Goal: Information Seeking & Learning: Learn about a topic

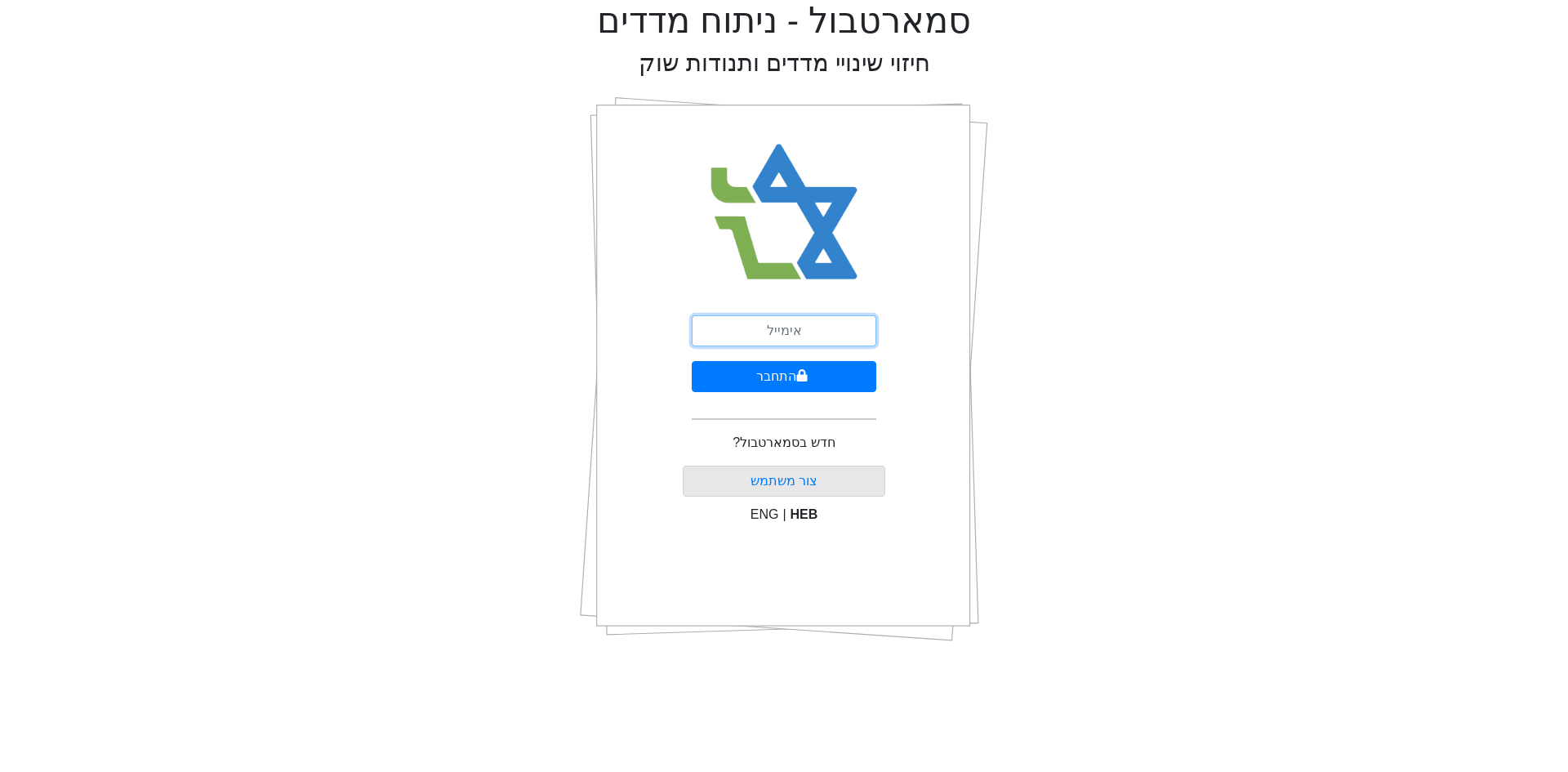
click at [767, 329] on input "email" at bounding box center [784, 331] width 185 height 31
type input "[PERSON_NAME][EMAIL_ADDRESS][DOMAIN_NAME]"
click at [791, 372] on button "התחבר" at bounding box center [784, 376] width 185 height 31
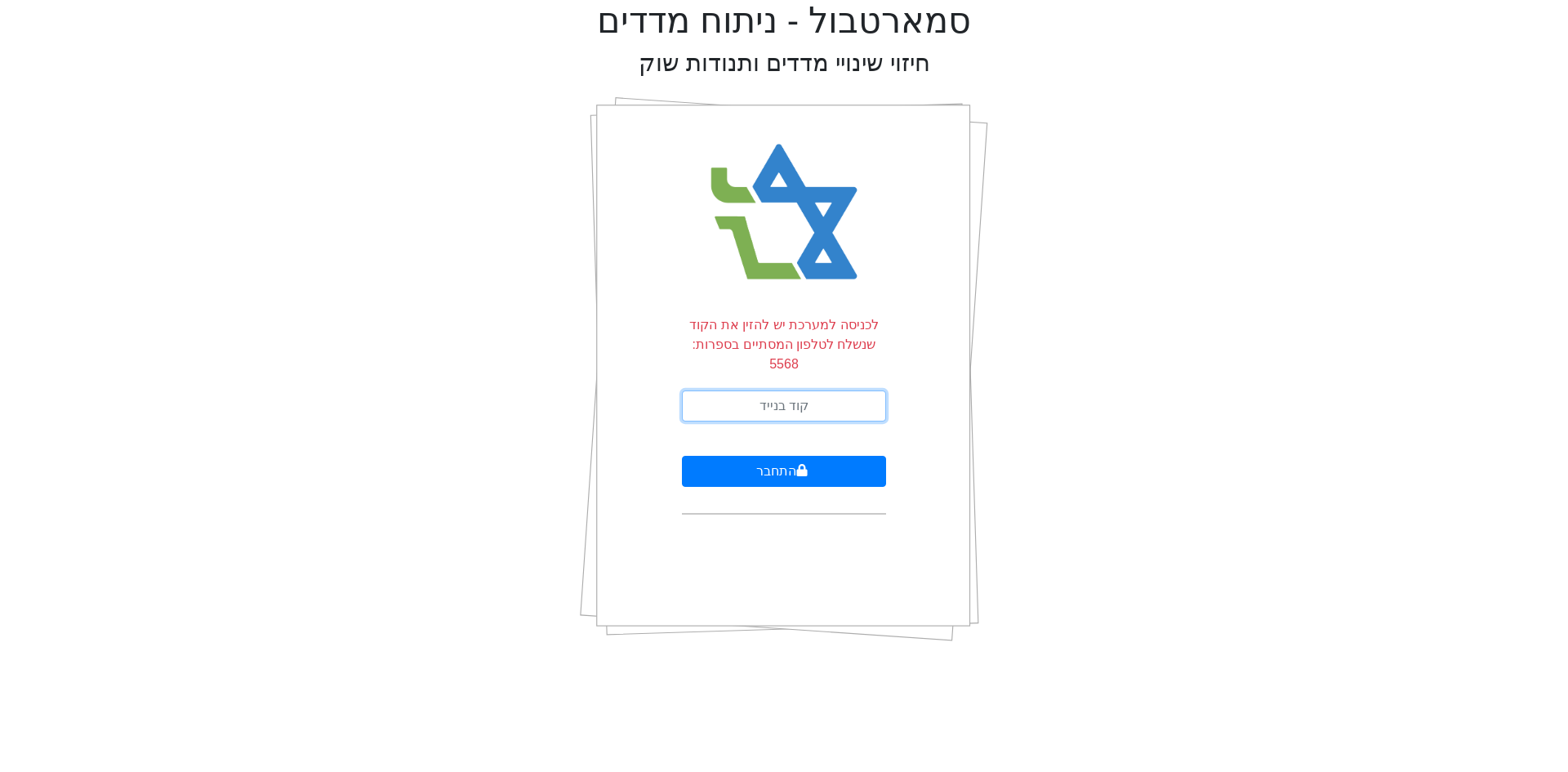
click at [789, 392] on input "text" at bounding box center [784, 406] width 204 height 31
type input "865672"
click at [682, 456] on button "התחבר" at bounding box center [784, 472] width 204 height 31
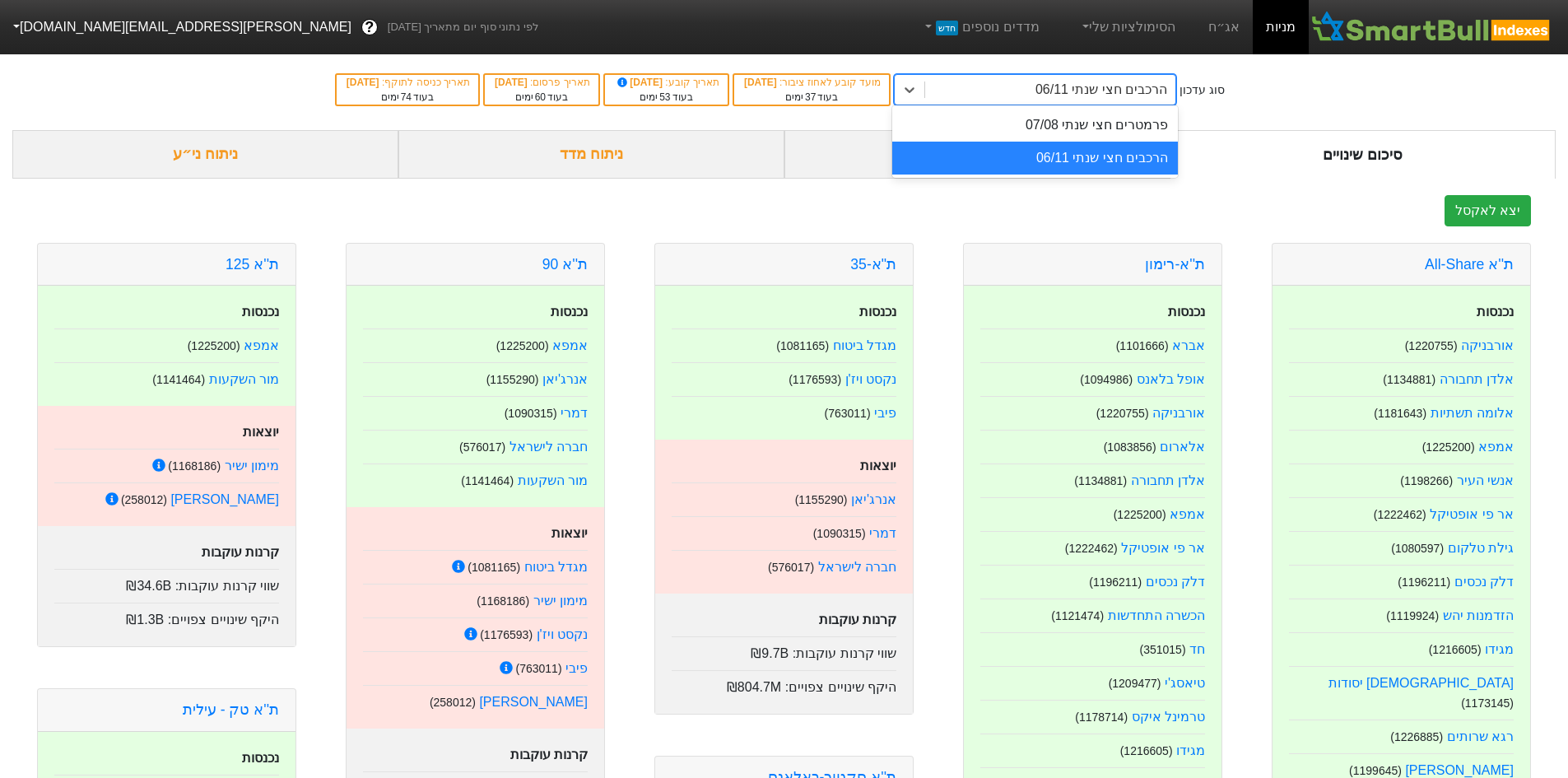
click at [1093, 89] on div "הרכבים חצי שנתי 06/11" at bounding box center [1102, 89] width 132 height 20
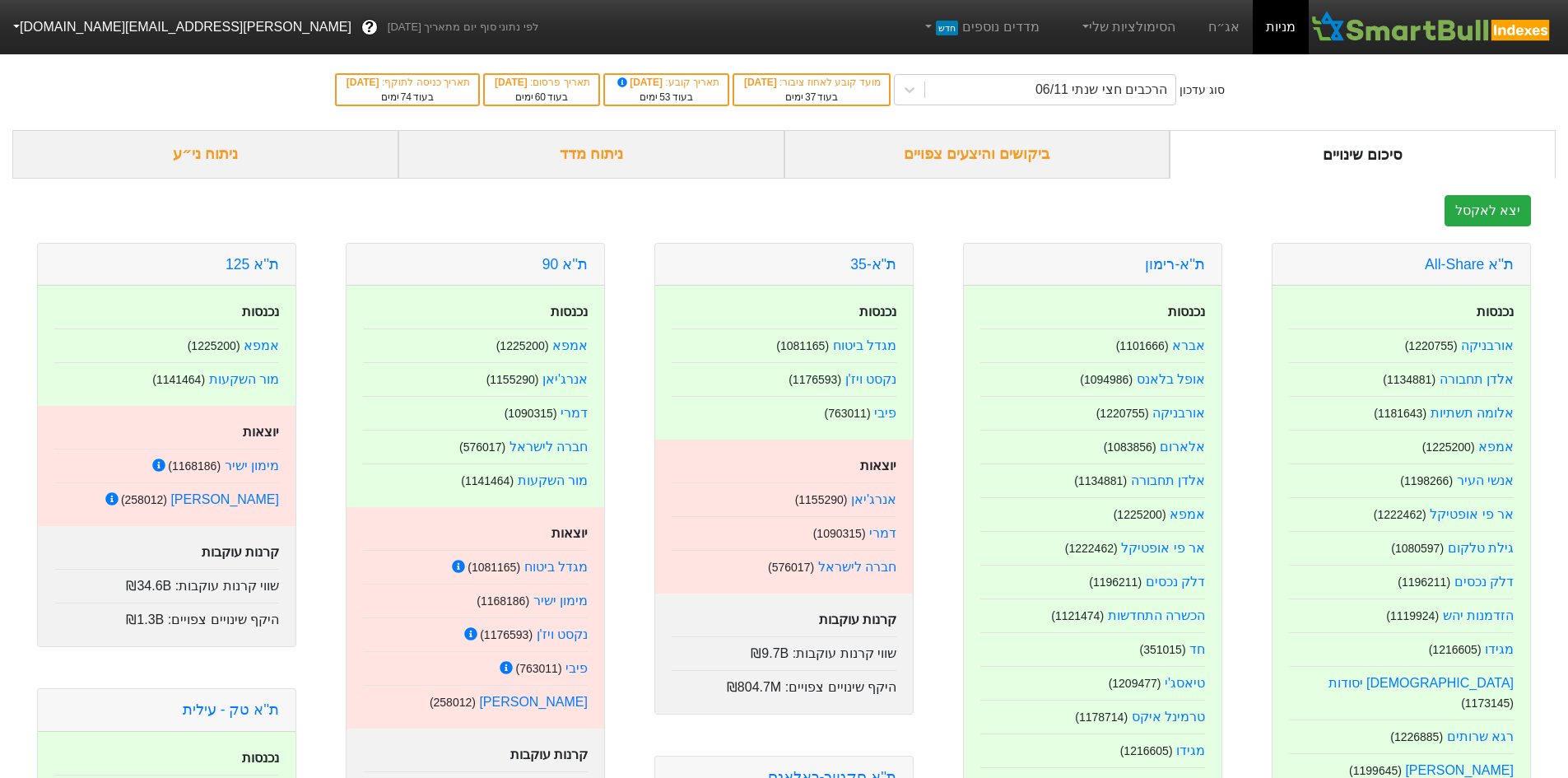
click at [1036, 152] on div "ביקושים והיצעים צפויים" at bounding box center [977, 154] width 386 height 49
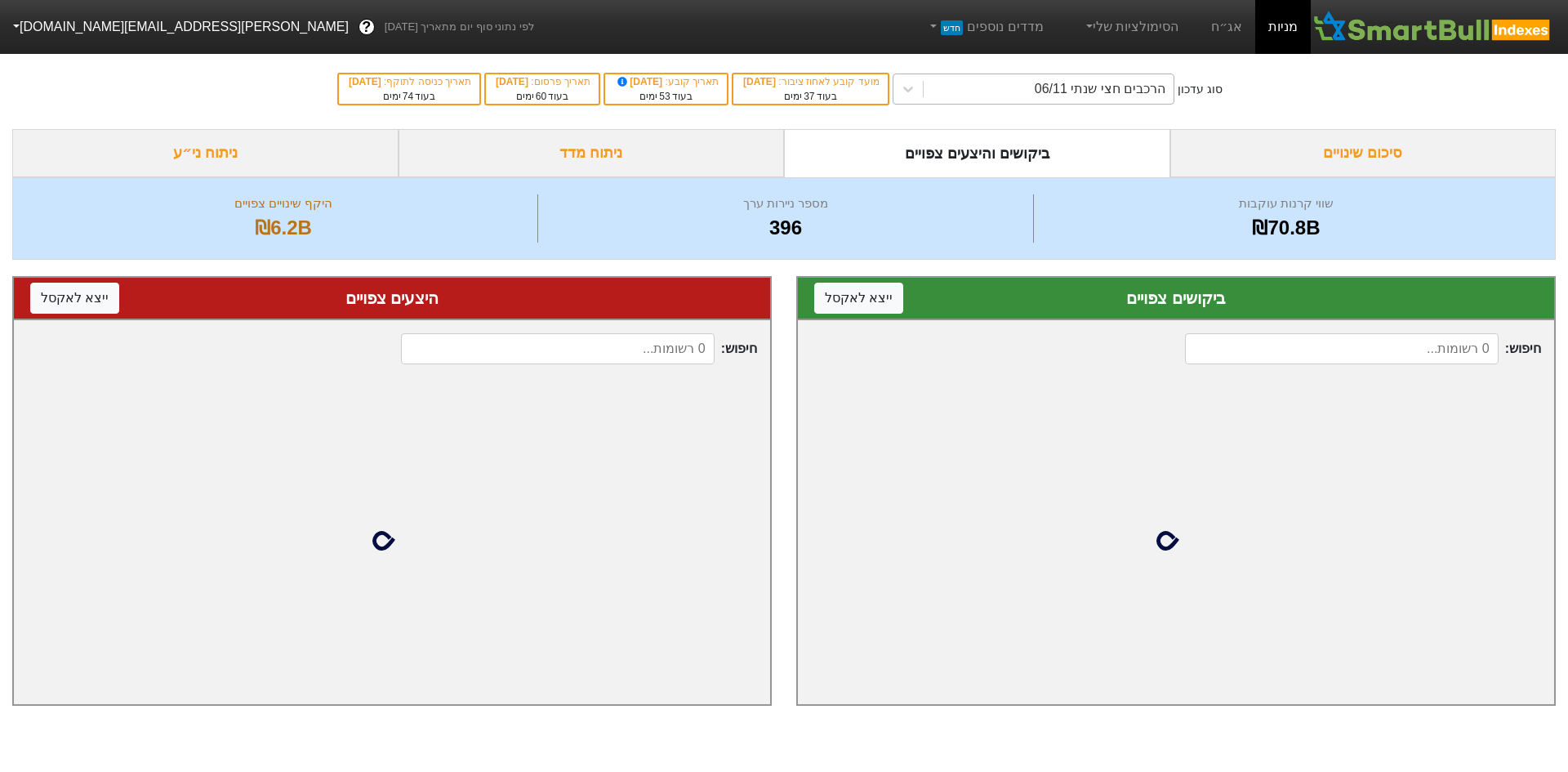
click at [1035, 84] on div "הרכבים חצי שנתי 06/11" at bounding box center [1049, 89] width 251 height 30
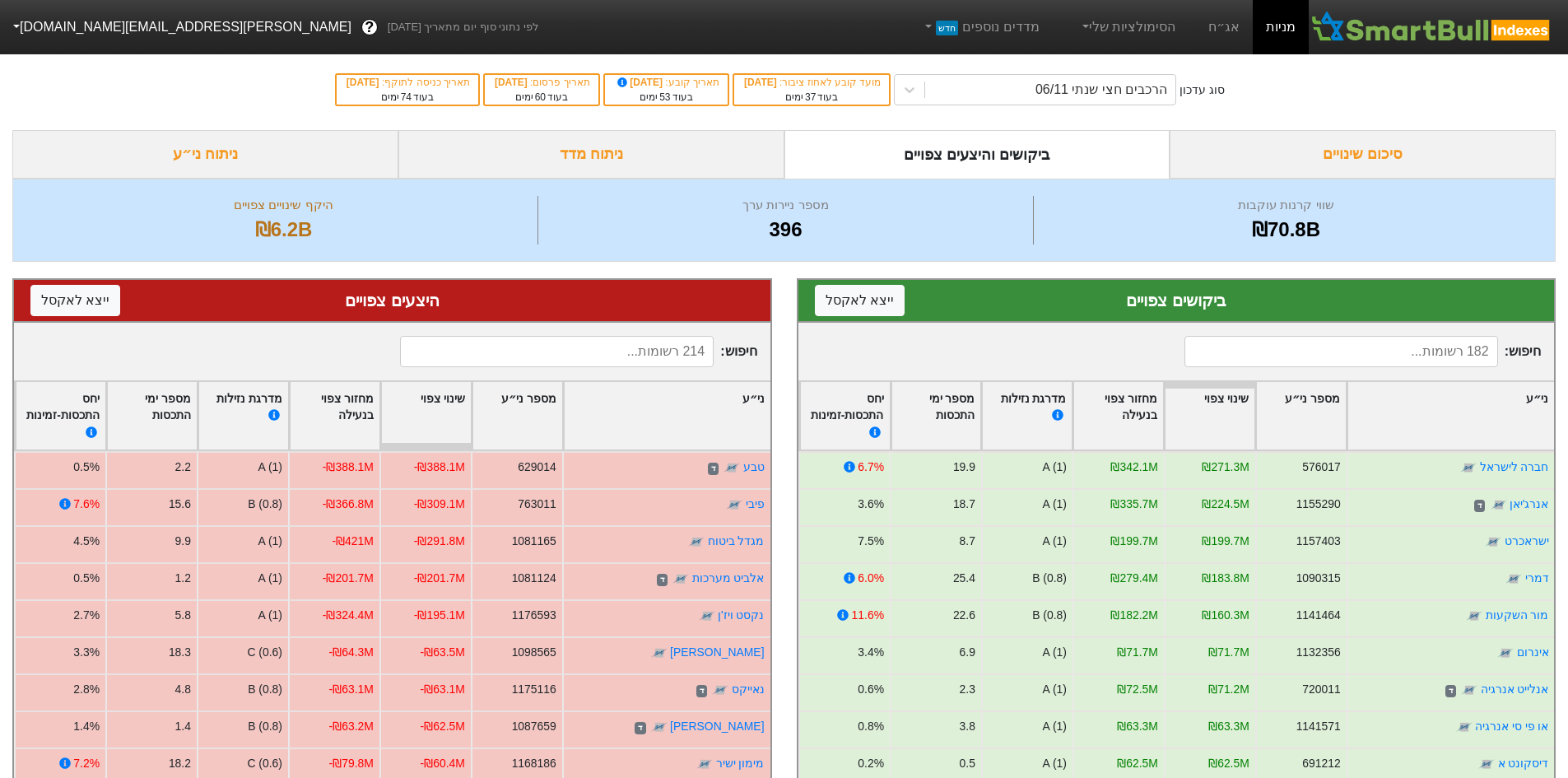
click at [1279, 148] on div "סיכום שינויים" at bounding box center [1362, 154] width 386 height 49
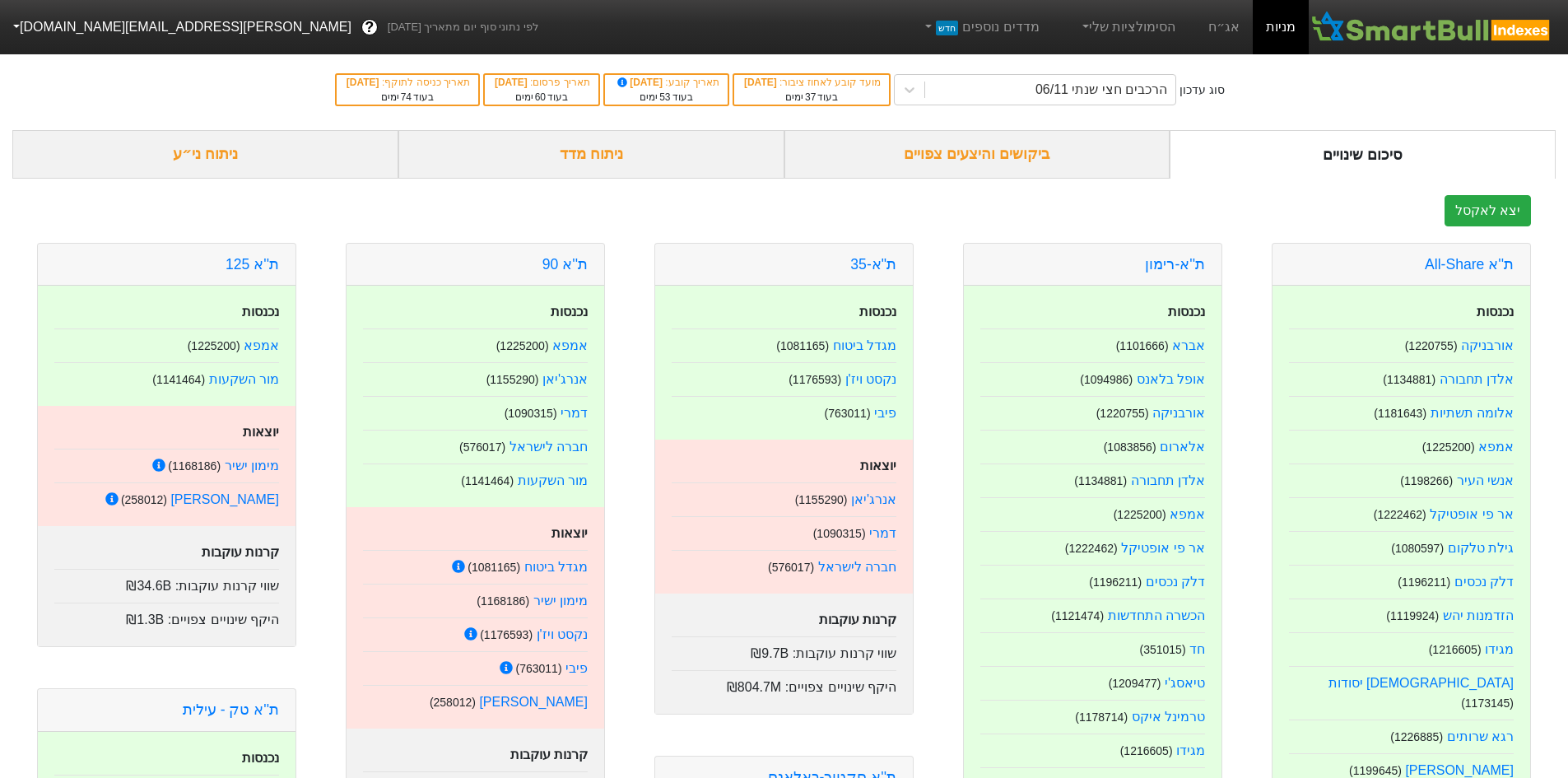
click at [1080, 156] on div "ביקושים והיצעים צפויים" at bounding box center [977, 154] width 386 height 49
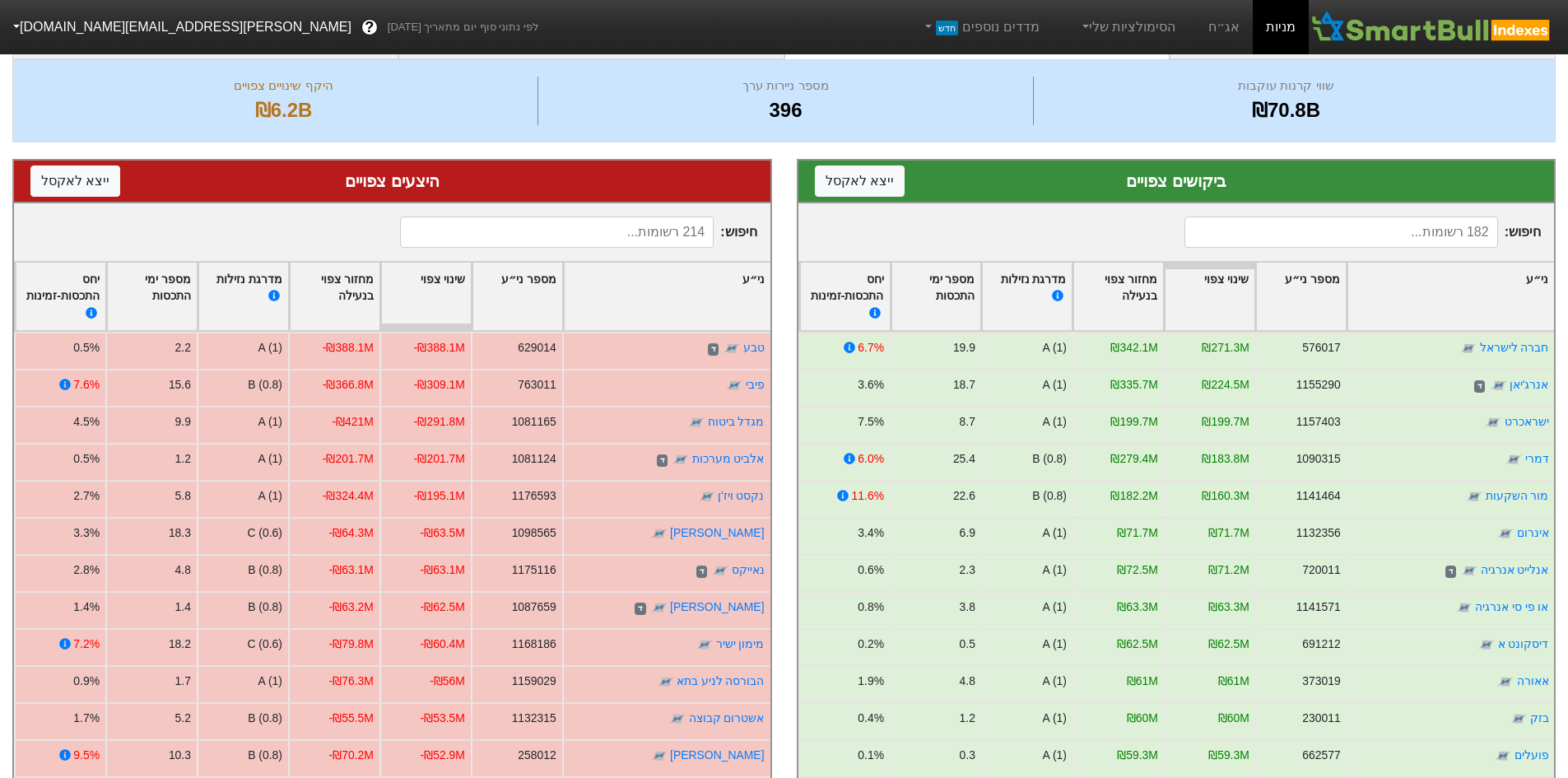
scroll to position [196, 0]
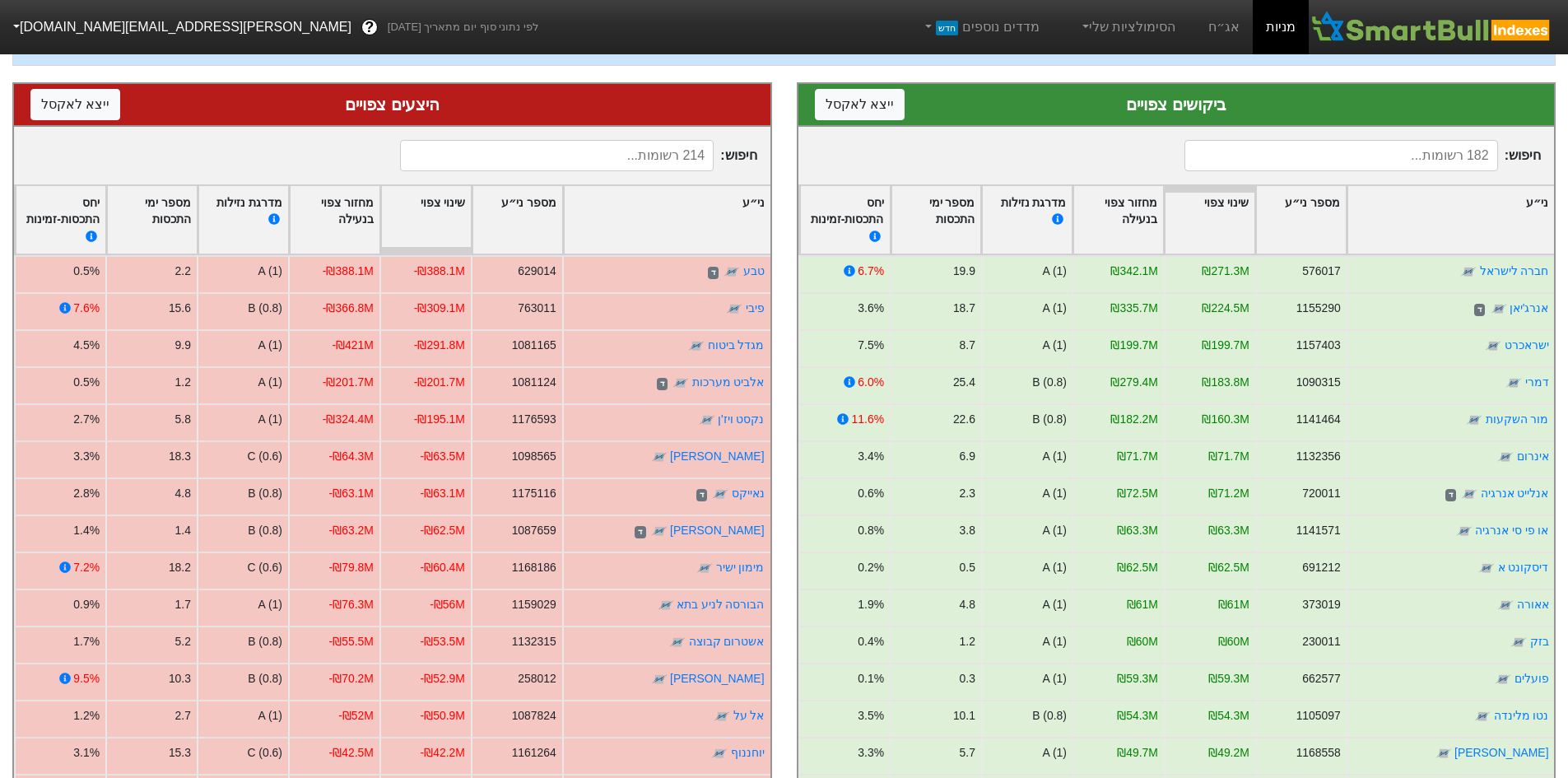
drag, startPoint x: 1572, startPoint y: 310, endPoint x: 1084, endPoint y: 136, distance: 518.1
click at [1084, 136] on form "סיכום שינויים ביקושים והיצעים צפויים ניתוח מדד ניתוח ני״ע שווי קרנות עוקבות ₪70…" at bounding box center [784, 391] width 1543 height 915
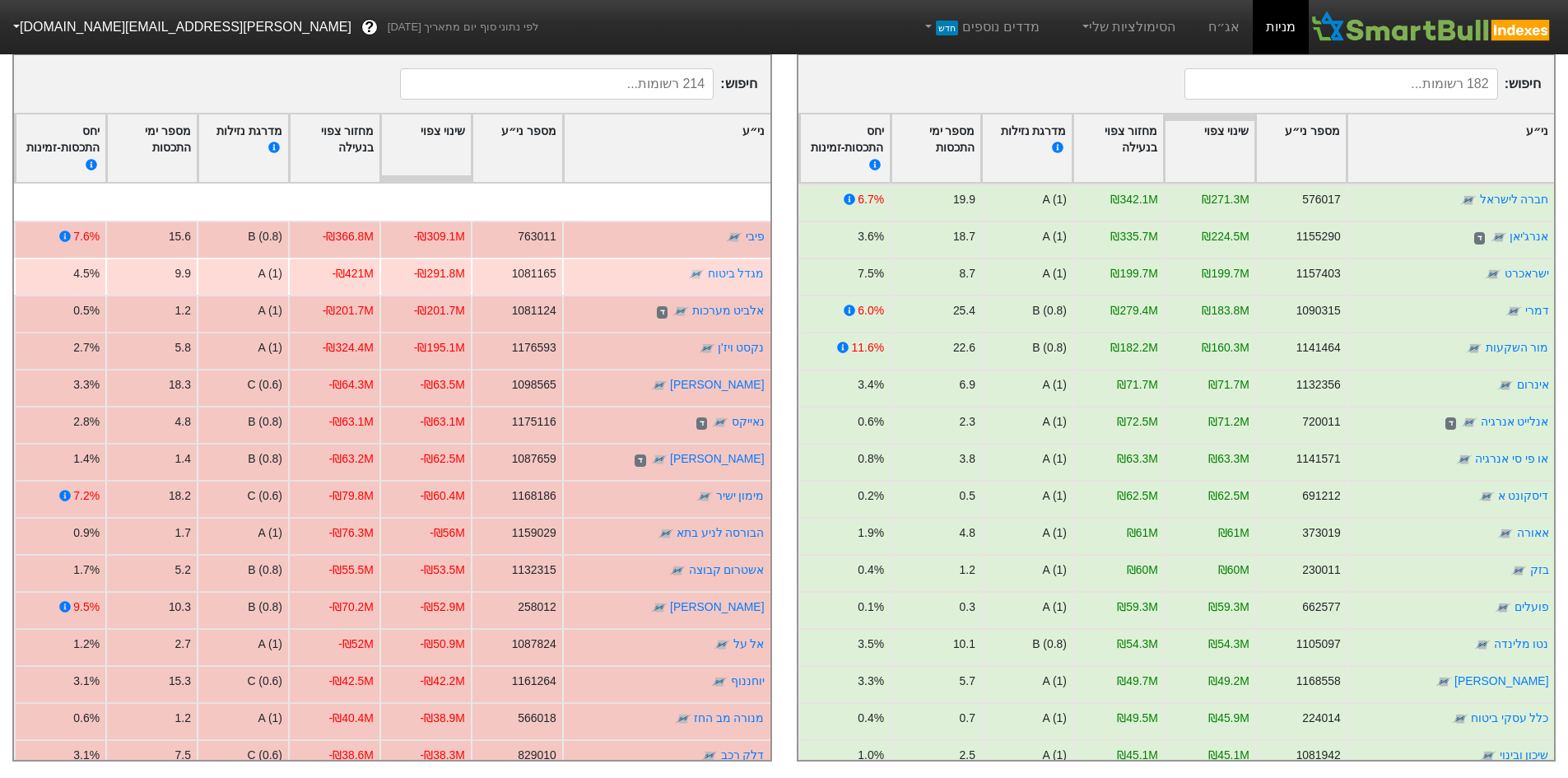
scroll to position [247, 0]
